Goal: Task Accomplishment & Management: Use online tool/utility

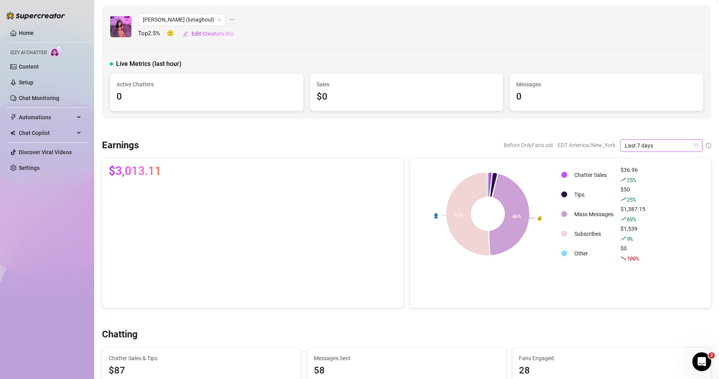
drag, startPoint x: 0, startPoint y: 0, endPoint x: 642, endPoint y: 139, distance: 656.6
click at [541, 142] on span "Before OnlyFans cut" at bounding box center [528, 145] width 49 height 12
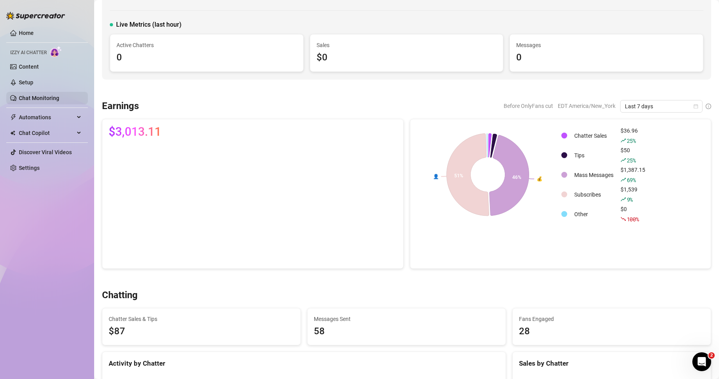
click at [47, 95] on link "Chat Monitoring" at bounding box center [39, 98] width 40 height 6
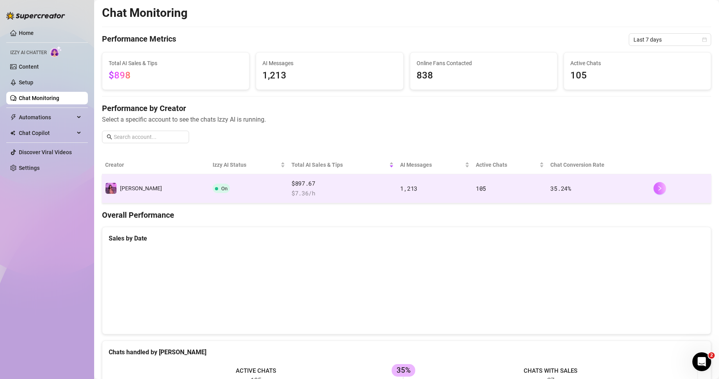
click at [657, 188] on icon "right" at bounding box center [659, 188] width 5 height 5
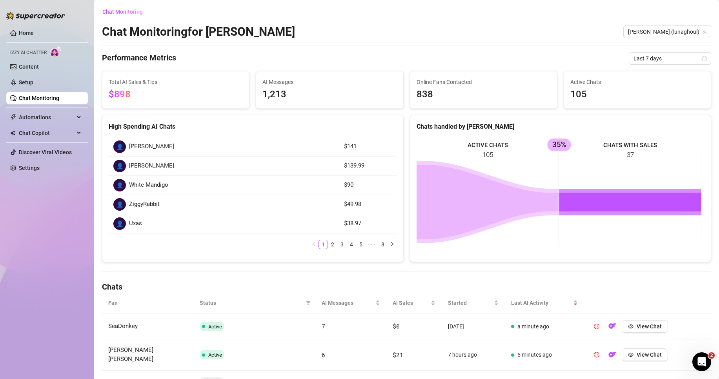
scroll to position [78, 0]
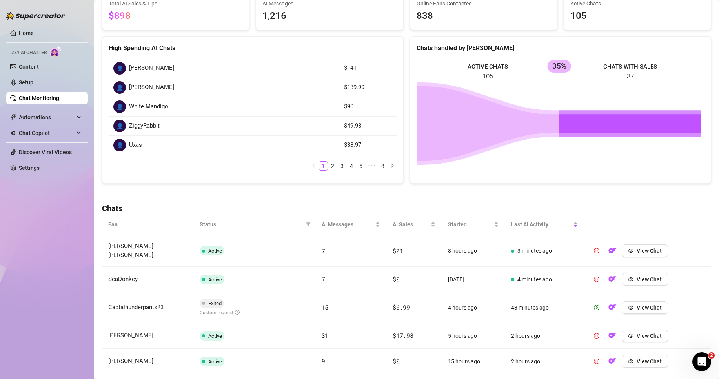
click at [473, 201] on div "Chat Monitoring Chat Monitoring for [PERSON_NAME] [PERSON_NAME] (lunaghoul) Per…" at bounding box center [407, 227] width 610 height 600
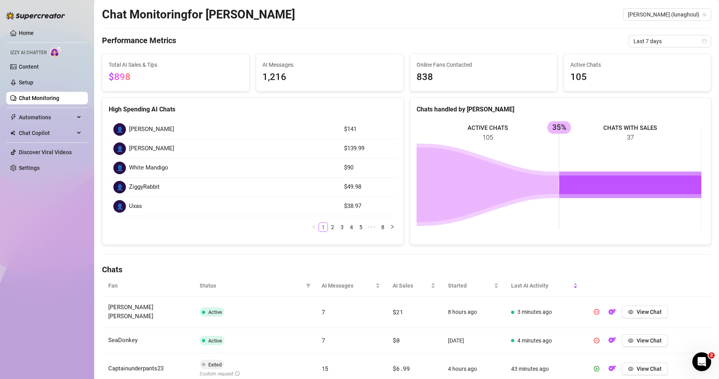
scroll to position [0, 0]
